Goal: Information Seeking & Learning: Learn about a topic

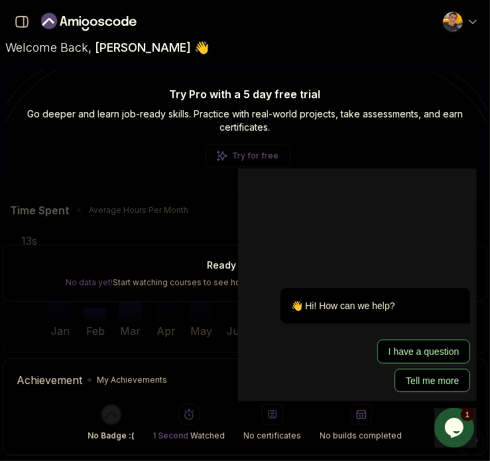
click at [82, 86] on p "Try Pro with a 5 day free trial" at bounding box center [245, 94] width 458 height 16
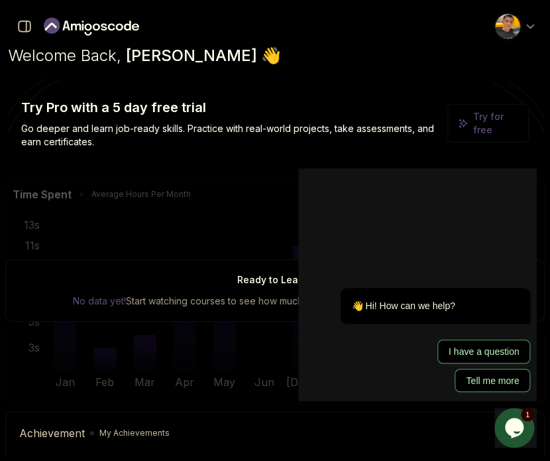
click at [410, 420] on icon "$i18n('chat', 'chat_widget')" at bounding box center [514, 428] width 19 height 20
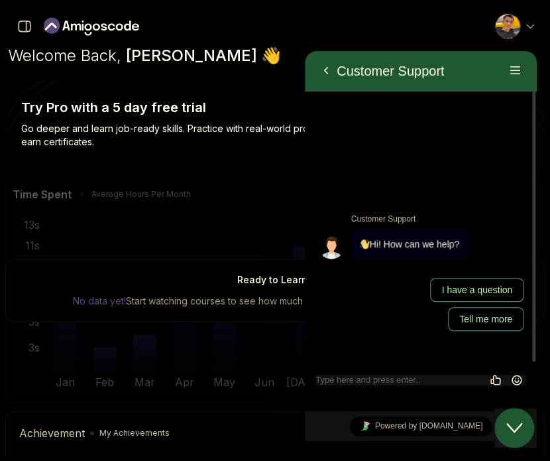
click at [410, 436] on button "Close Chat This icon closes the chat window." at bounding box center [514, 428] width 40 height 40
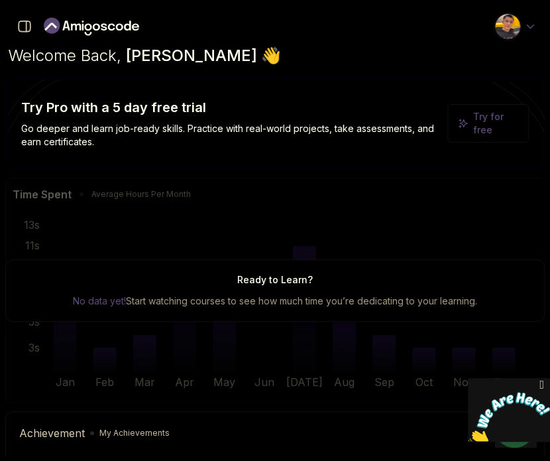
click at [410, 21] on icon at bounding box center [530, 26] width 13 height 13
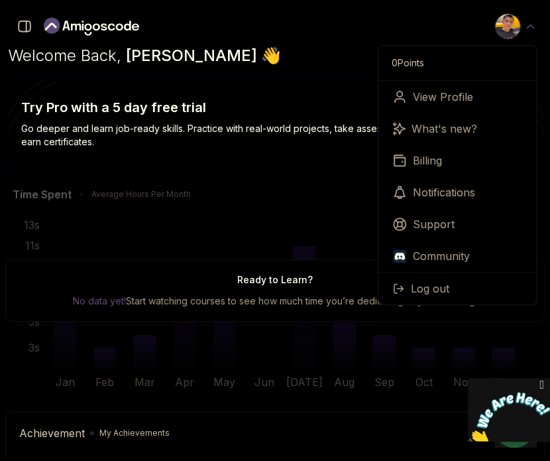
click at [410, 21] on icon at bounding box center [530, 26] width 13 height 13
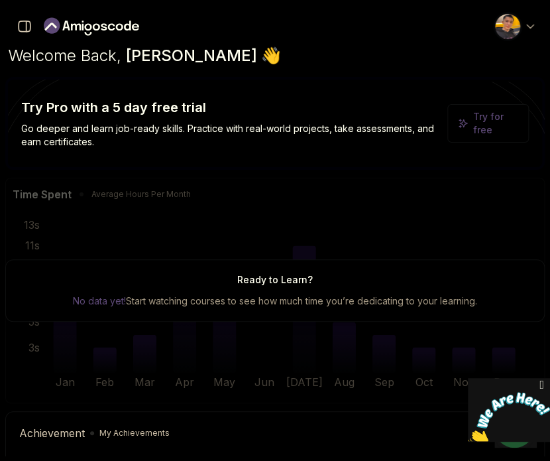
click at [29, 31] on icon "button" at bounding box center [25, 26] width 12 height 11
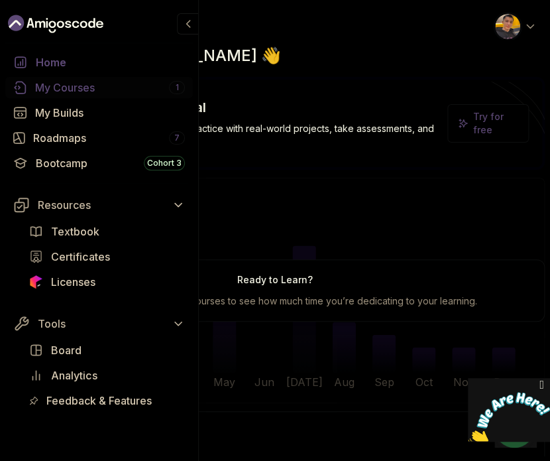
click at [115, 84] on div "My Courses 1" at bounding box center [110, 88] width 150 height 16
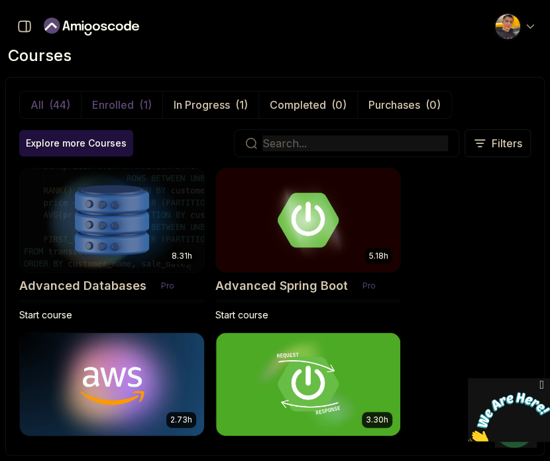
click at [123, 105] on p "Enrolled" at bounding box center [113, 105] width 42 height 16
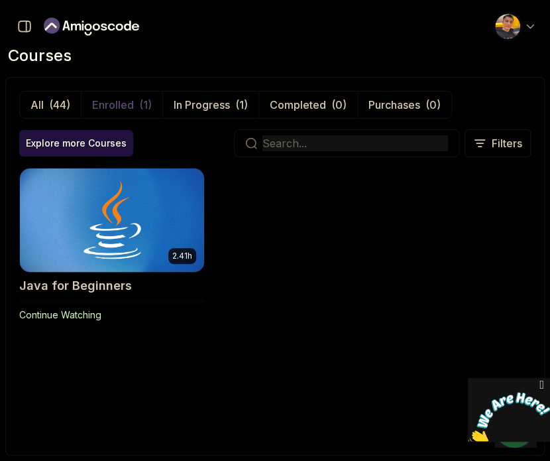
click at [162, 227] on img at bounding box center [112, 220] width 194 height 108
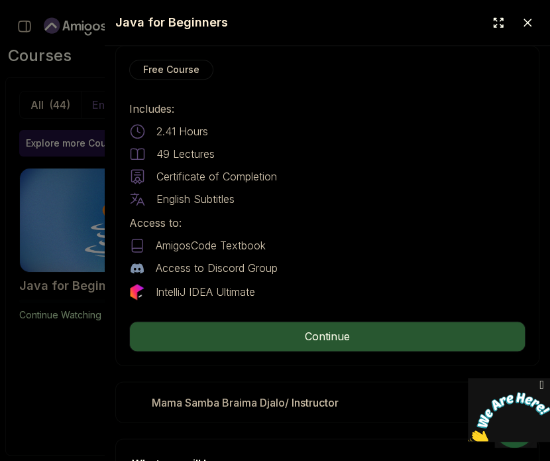
scroll to position [398, 0]
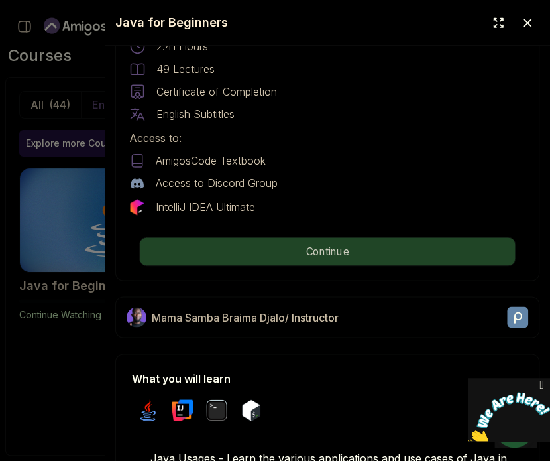
click at [331, 251] on p "Continue" at bounding box center [327, 251] width 375 height 28
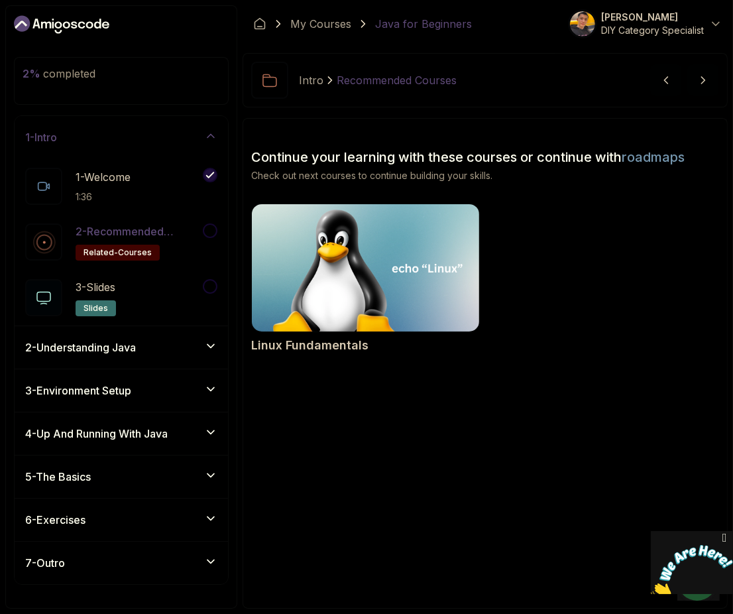
click at [183, 237] on p "2 - Recommended Courses" at bounding box center [138, 231] width 125 height 16
click at [215, 237] on div at bounding box center [208, 230] width 17 height 15
click at [135, 218] on div "2 - Recommended Courses related-courses" at bounding box center [121, 242] width 213 height 56
click at [176, 248] on h2 "2 - Recommended Courses related-courses" at bounding box center [138, 241] width 125 height 37
click at [64, 238] on div "2 - Recommended Courses related-courses" at bounding box center [112, 241] width 175 height 37
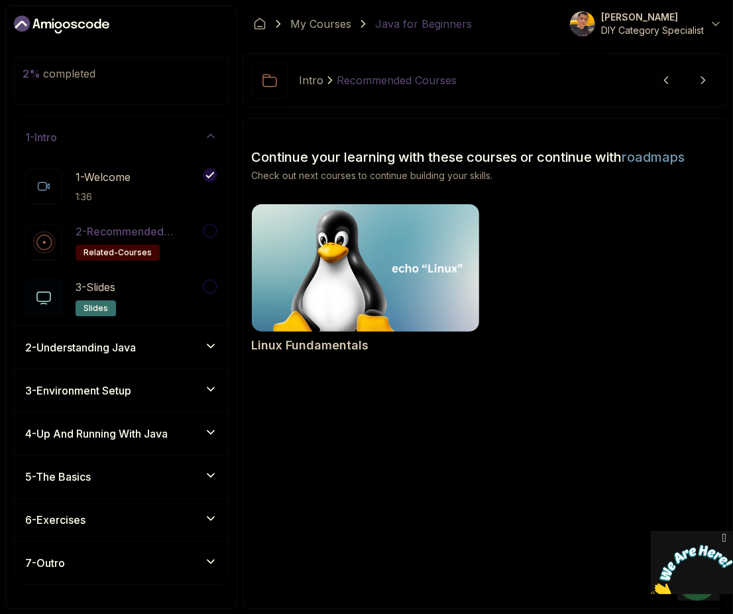
click at [46, 238] on icon at bounding box center [44, 242] width 16 height 16
drag, startPoint x: 135, startPoint y: 227, endPoint x: 155, endPoint y: 227, distance: 20.5
click at [149, 227] on p "2 - Recommended Courses" at bounding box center [138, 231] width 125 height 16
click at [223, 232] on div "2 - Recommended Courses related-courses" at bounding box center [121, 242] width 213 height 56
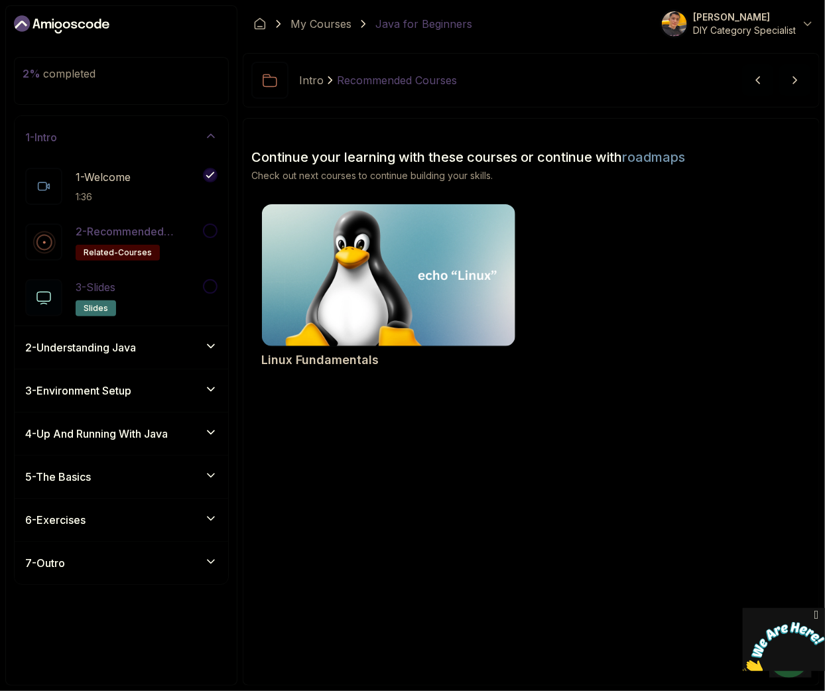
click at [116, 296] on h2 "3 - Slides slides" at bounding box center [96, 297] width 40 height 37
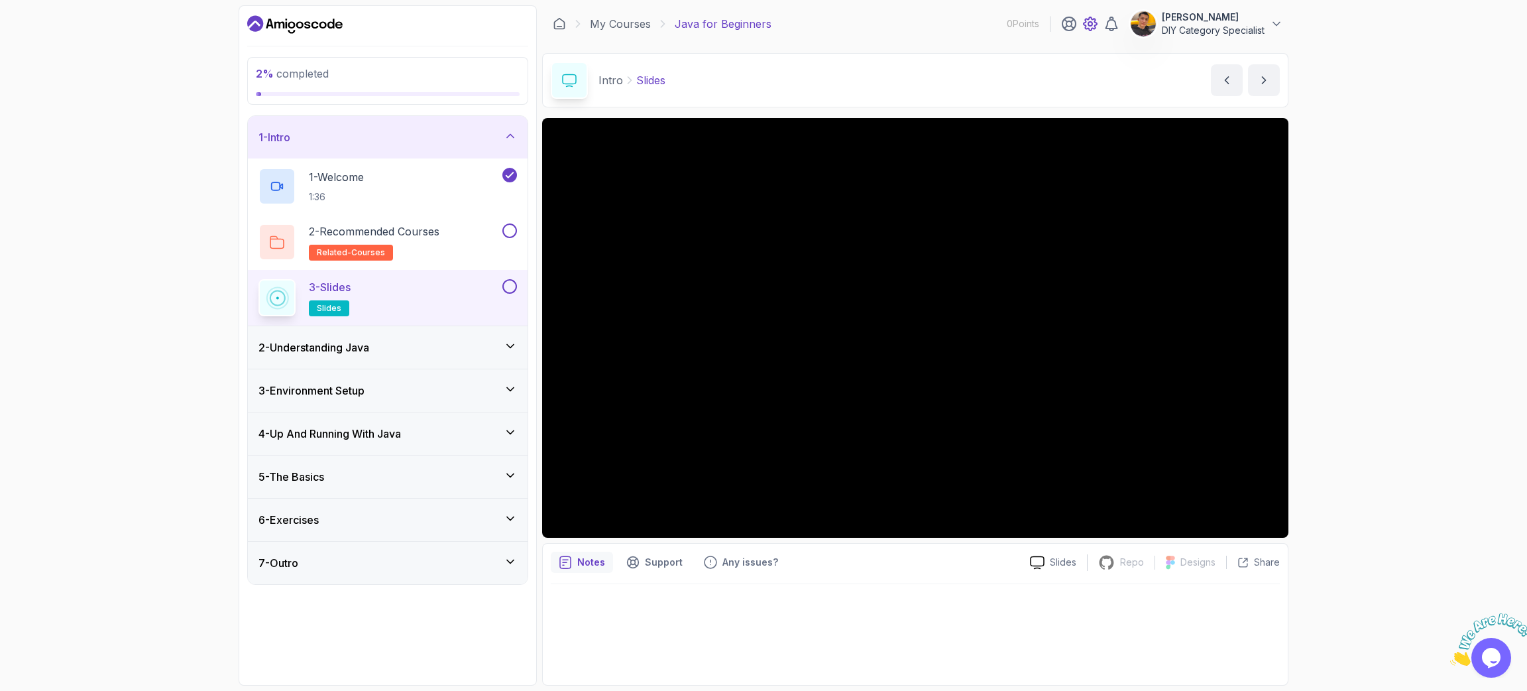
click at [410, 22] on icon at bounding box center [1090, 24] width 16 height 16
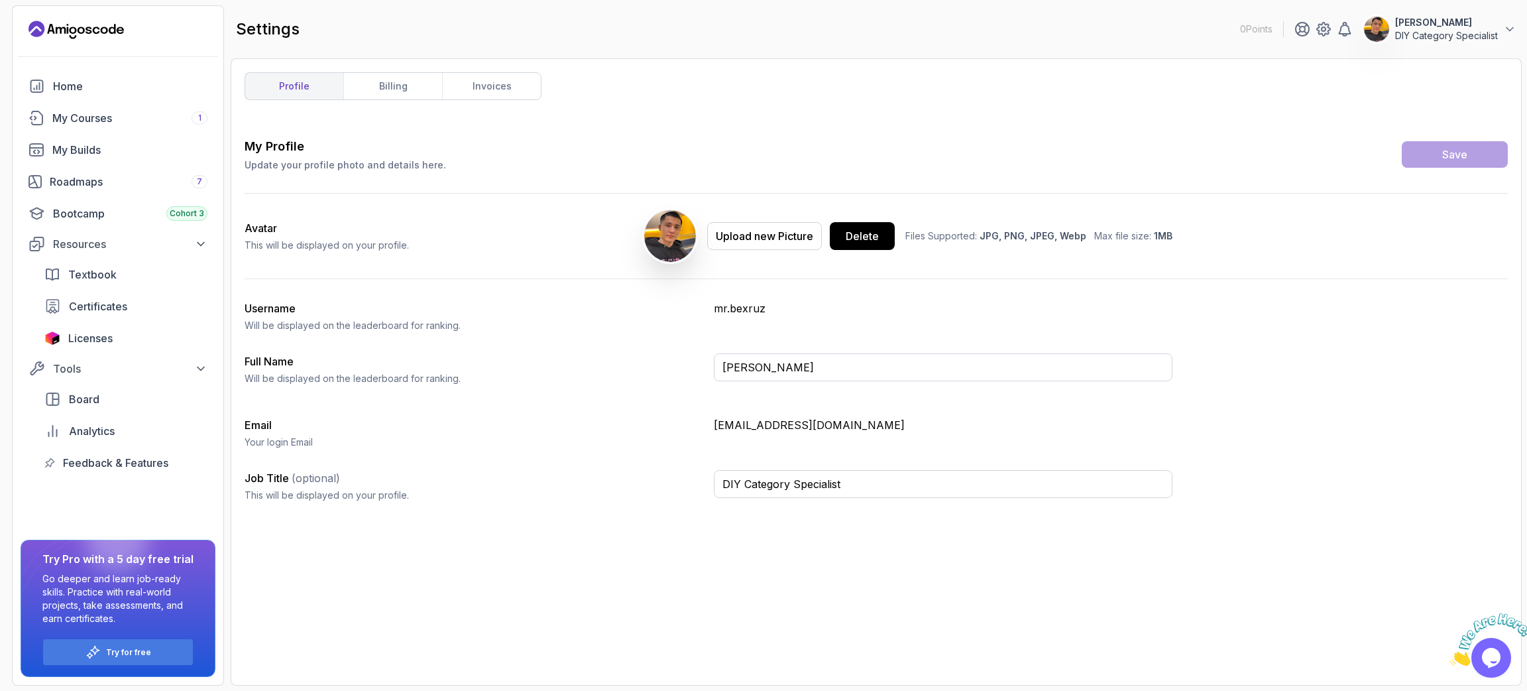
click at [102, 42] on div at bounding box center [118, 56] width 211 height 32
click at [102, 27] on icon "Landing page" at bounding box center [76, 29] width 95 height 21
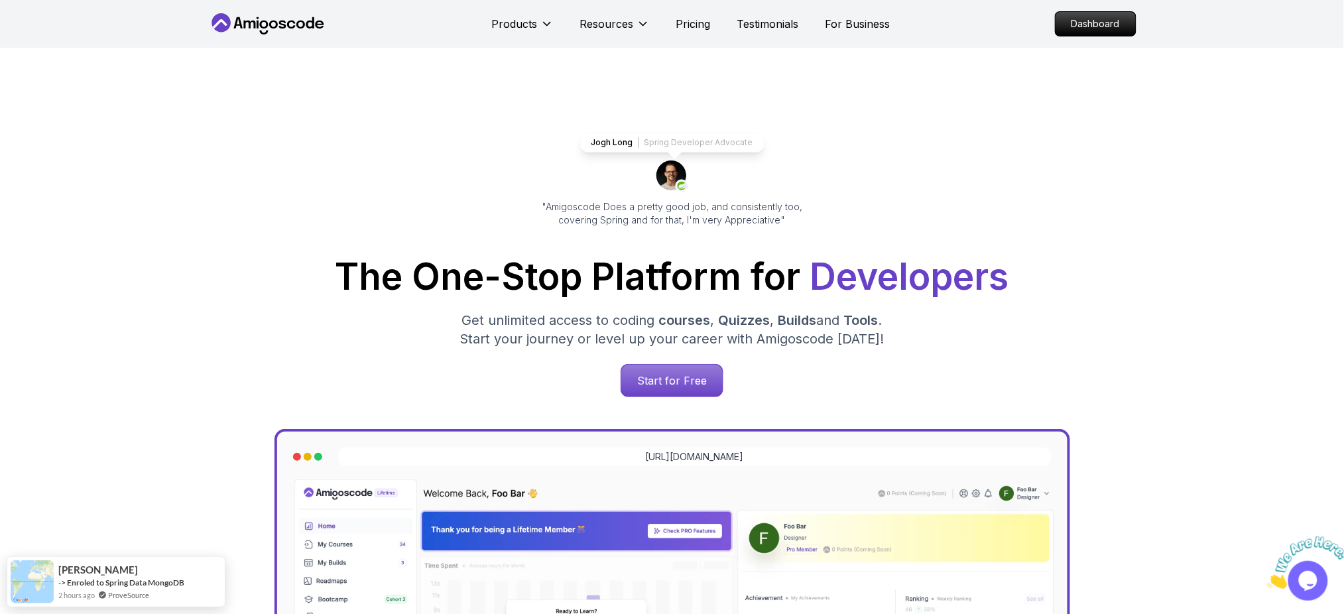
click at [277, 28] on icon at bounding box center [267, 23] width 119 height 21
click at [410, 388] on p "Start for Free" at bounding box center [672, 380] width 96 height 30
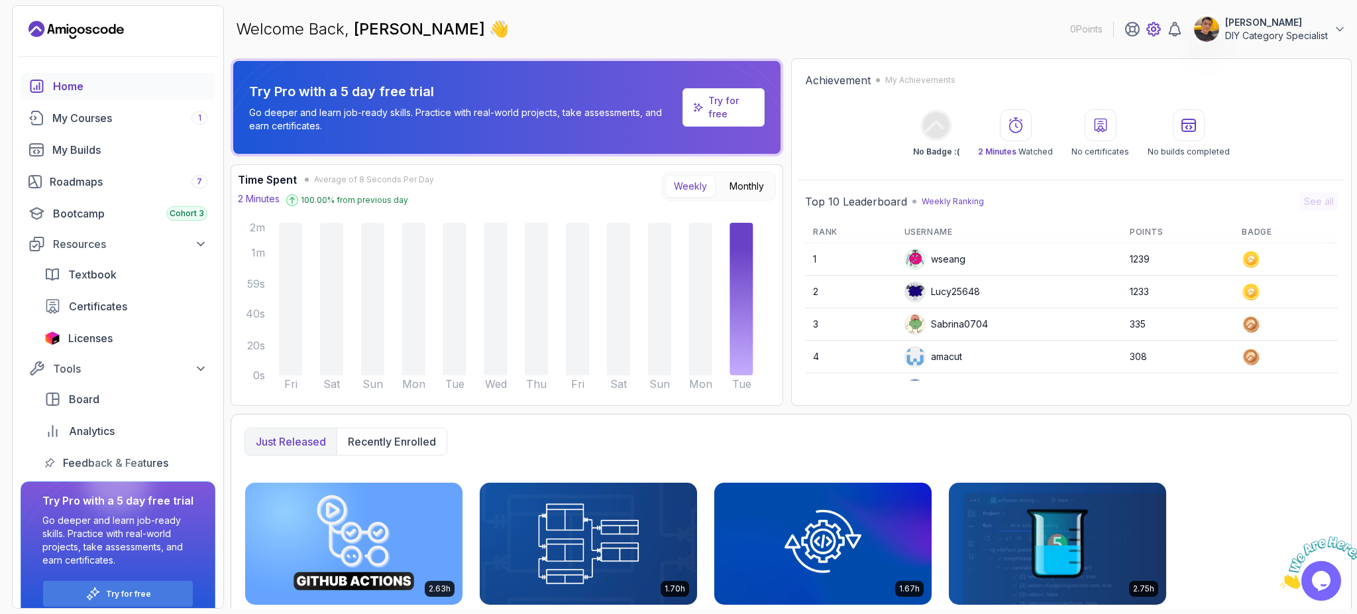
click at [410, 32] on icon at bounding box center [1154, 29] width 16 height 16
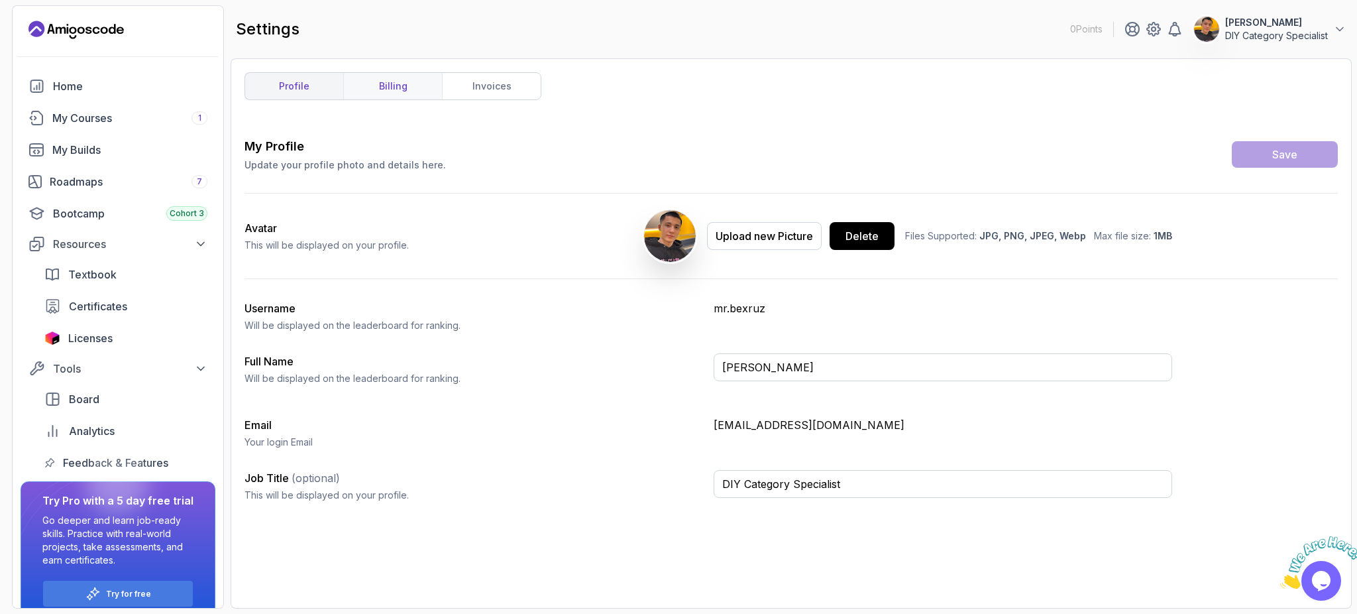
click at [404, 91] on link "billing" at bounding box center [392, 86] width 99 height 27
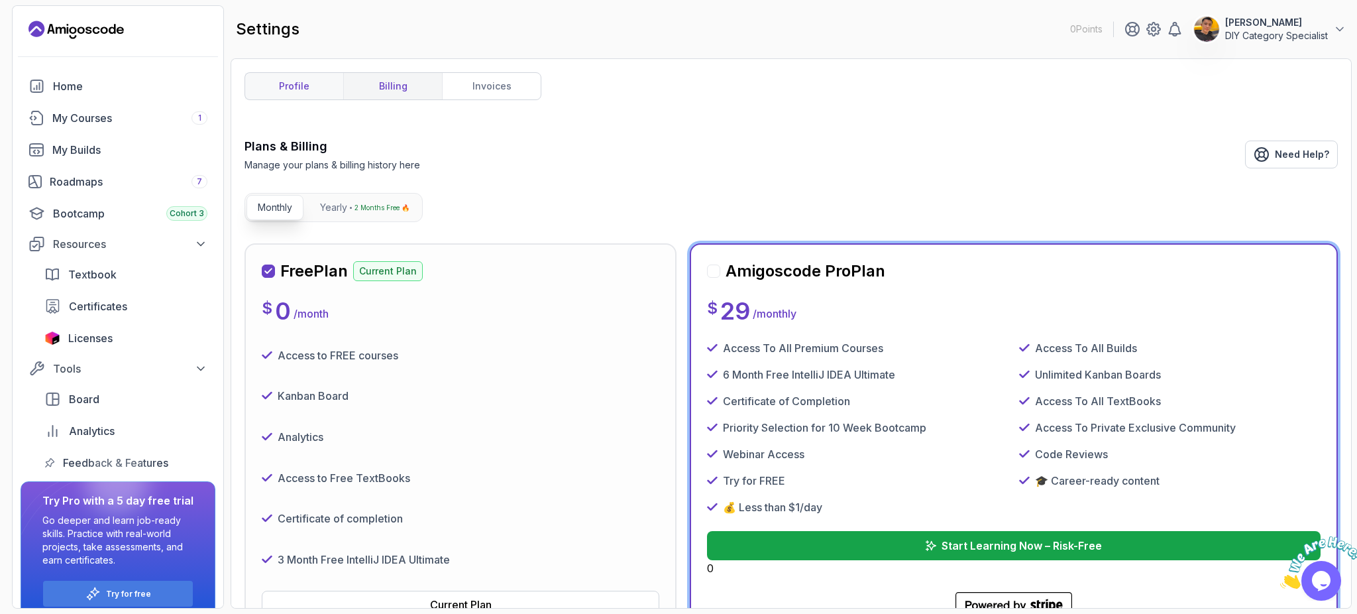
click at [302, 80] on link "profile" at bounding box center [294, 86] width 98 height 27
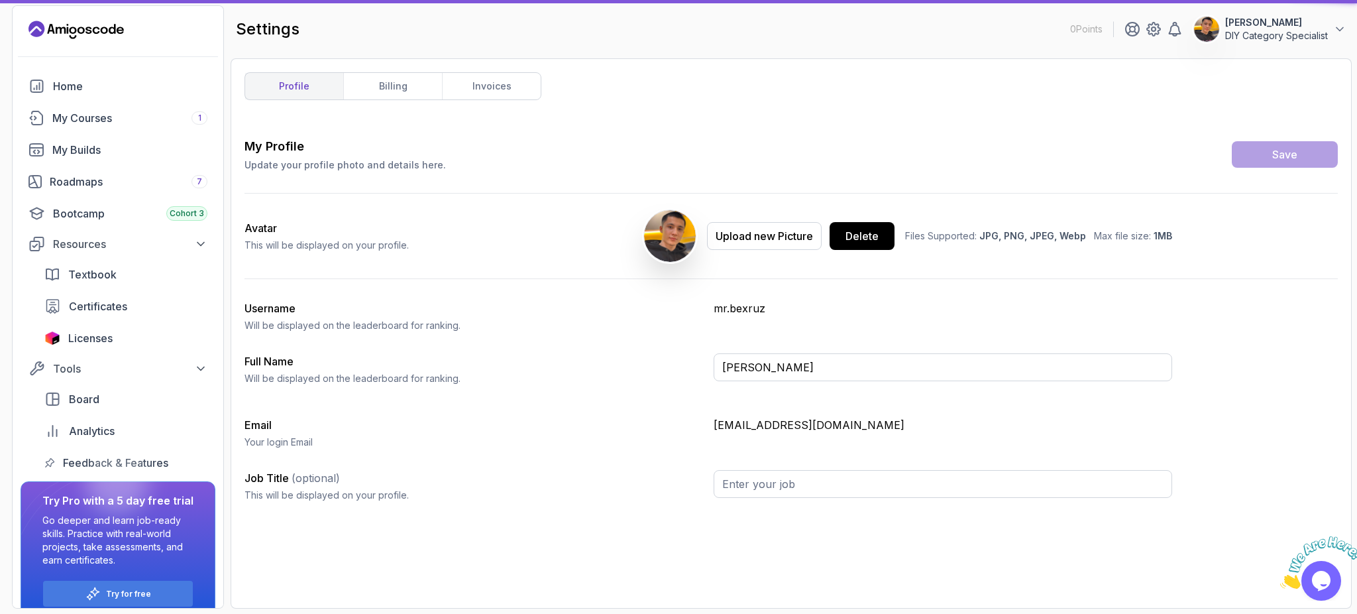
type input "DIY Category Specialist"
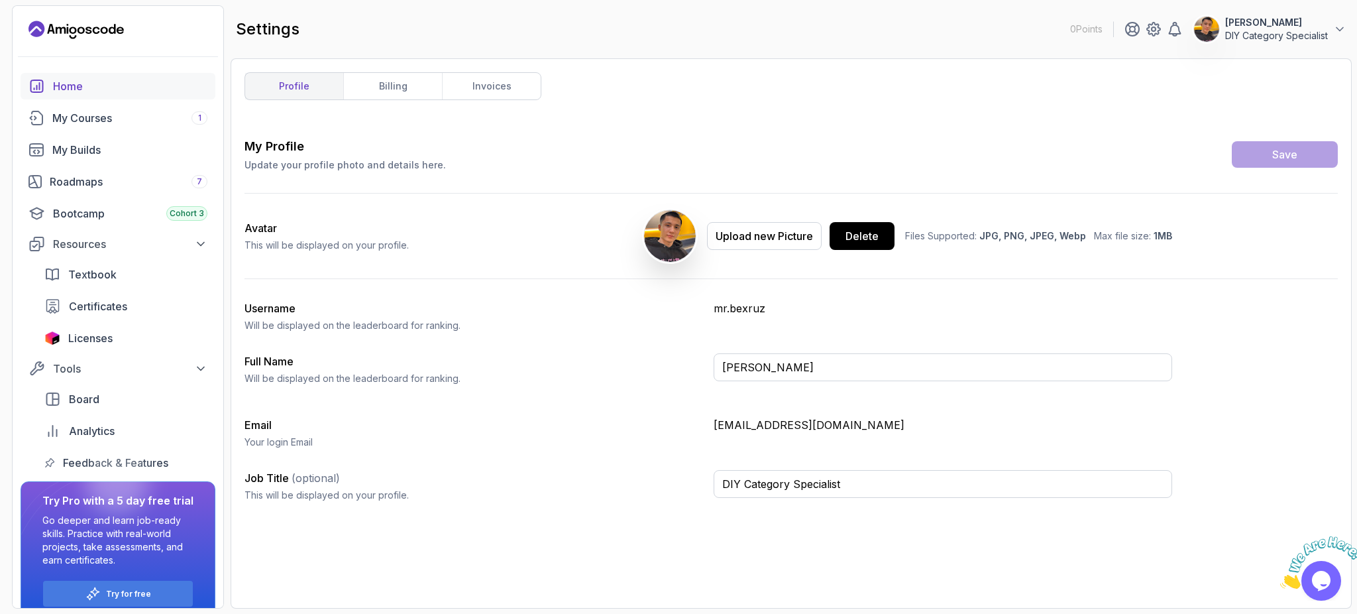
click at [168, 91] on div "Home" at bounding box center [130, 86] width 154 height 16
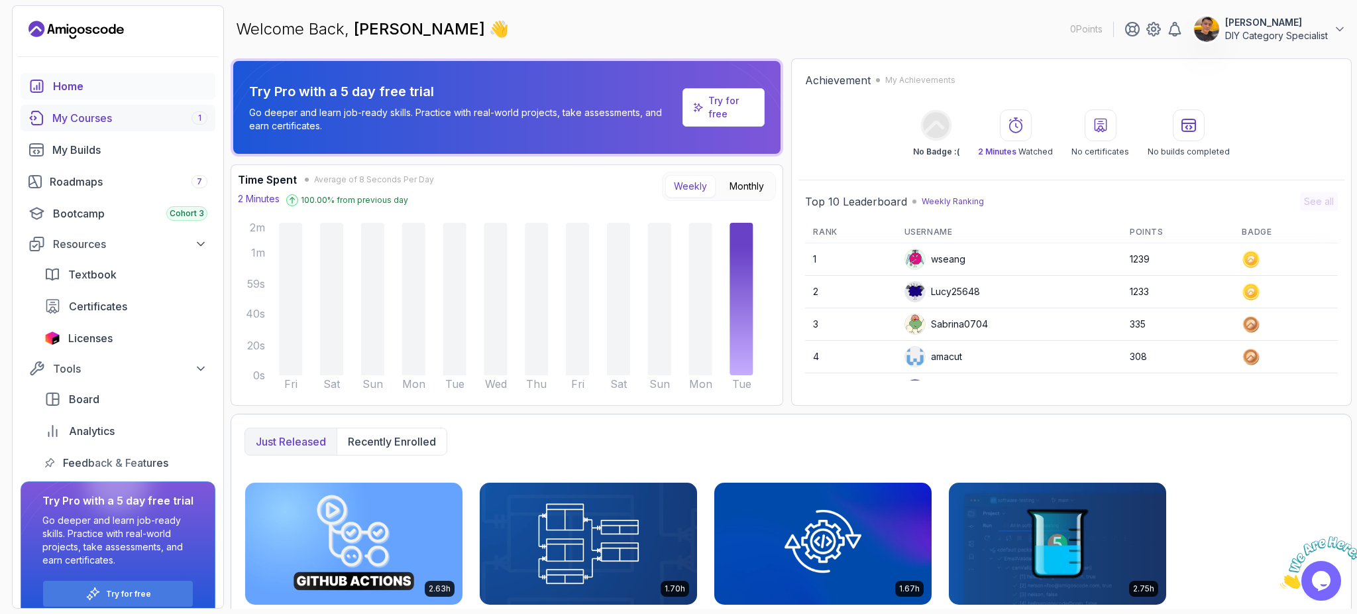
click at [188, 124] on div "My Courses 1" at bounding box center [129, 118] width 155 height 16
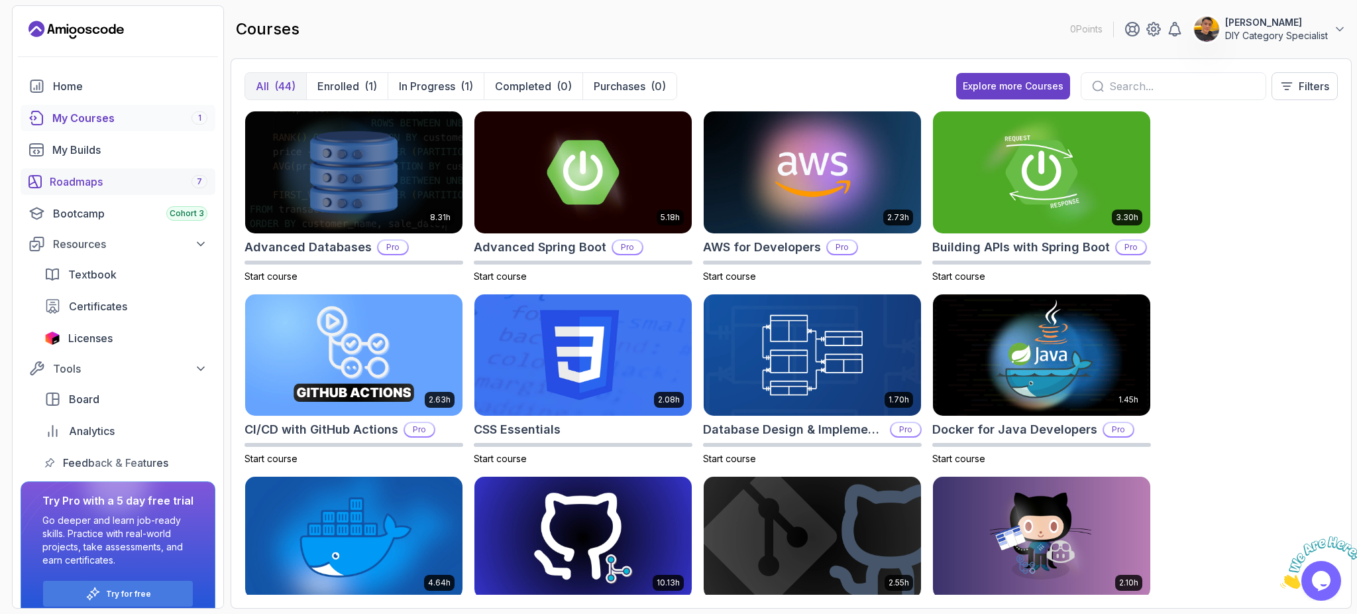
click at [132, 182] on div "Roadmaps 7" at bounding box center [129, 182] width 158 height 16
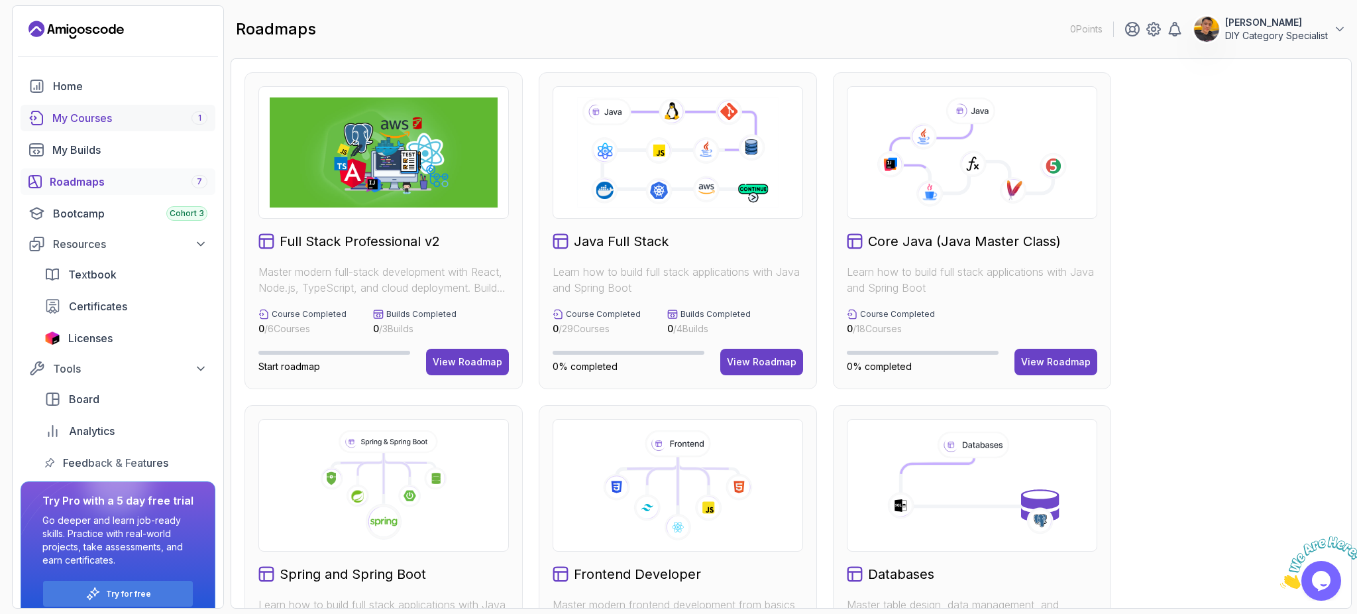
click at [122, 121] on div "My Courses 1" at bounding box center [129, 118] width 155 height 16
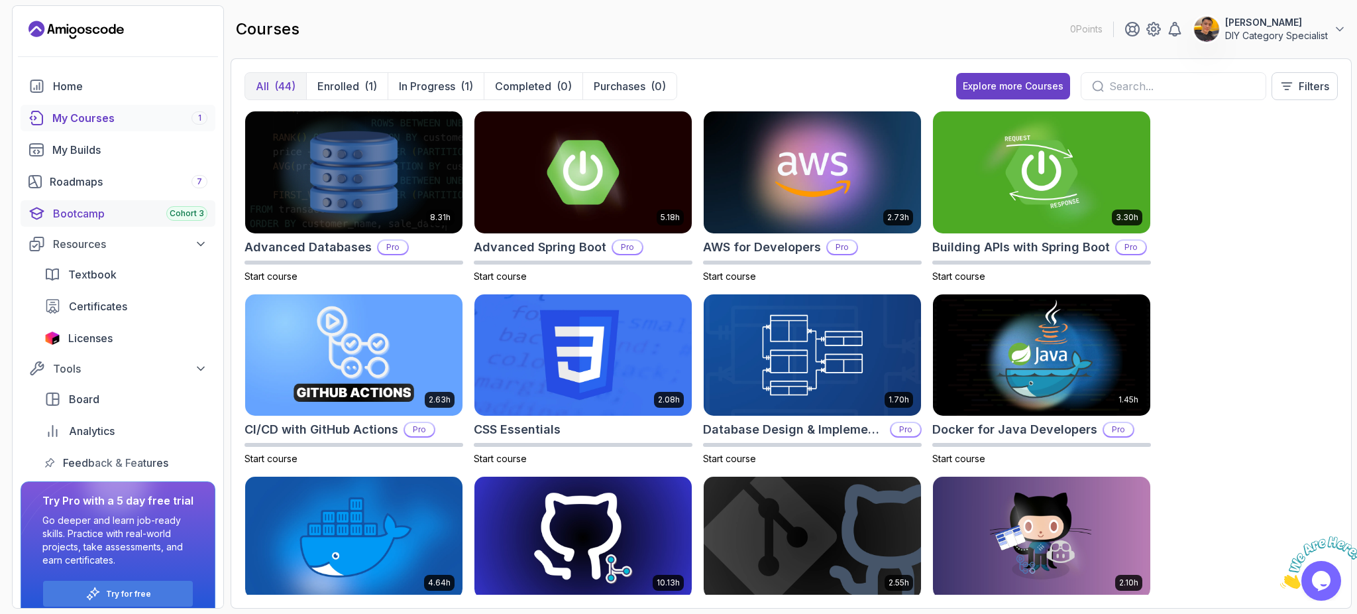
click at [132, 209] on div "Bootcamp Cohort 3" at bounding box center [130, 213] width 154 height 16
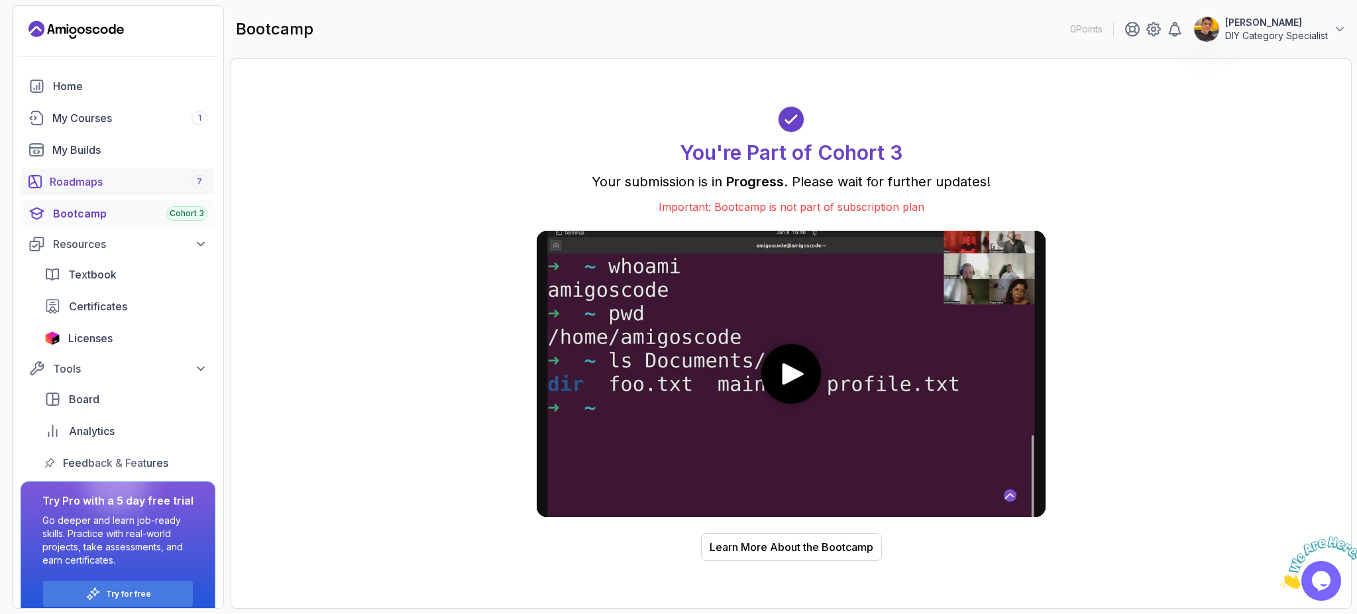
click at [143, 181] on div "Roadmaps 7" at bounding box center [129, 182] width 158 height 16
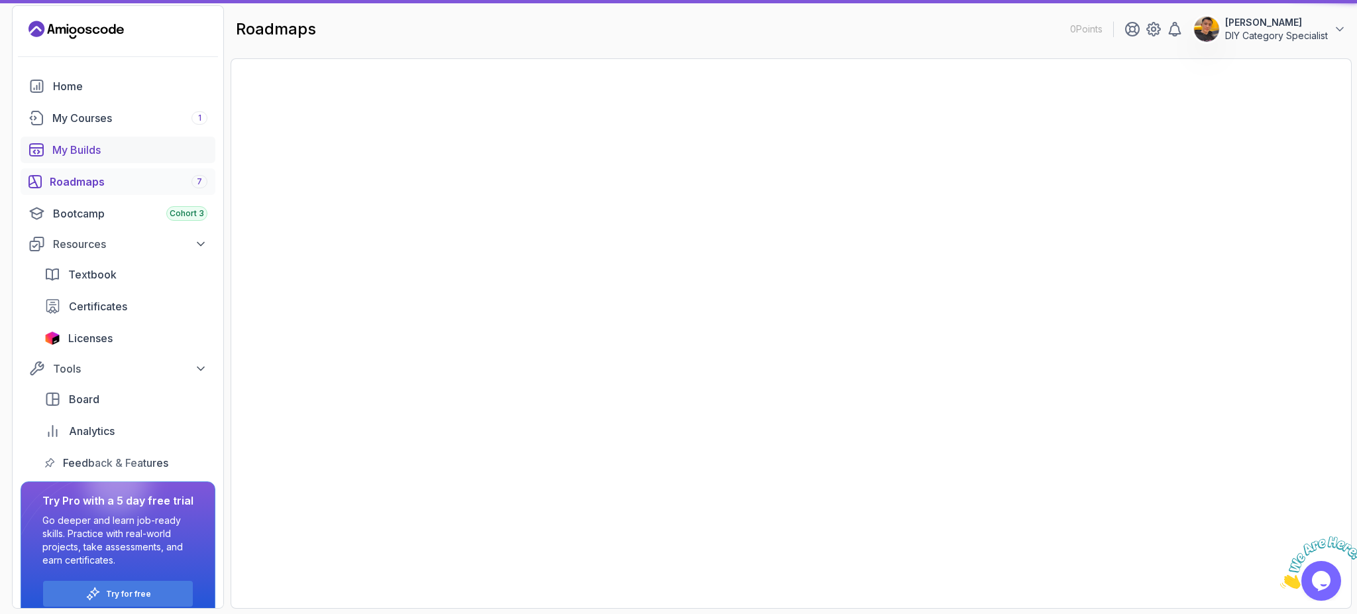
click at [95, 156] on div "My Builds" at bounding box center [129, 150] width 155 height 16
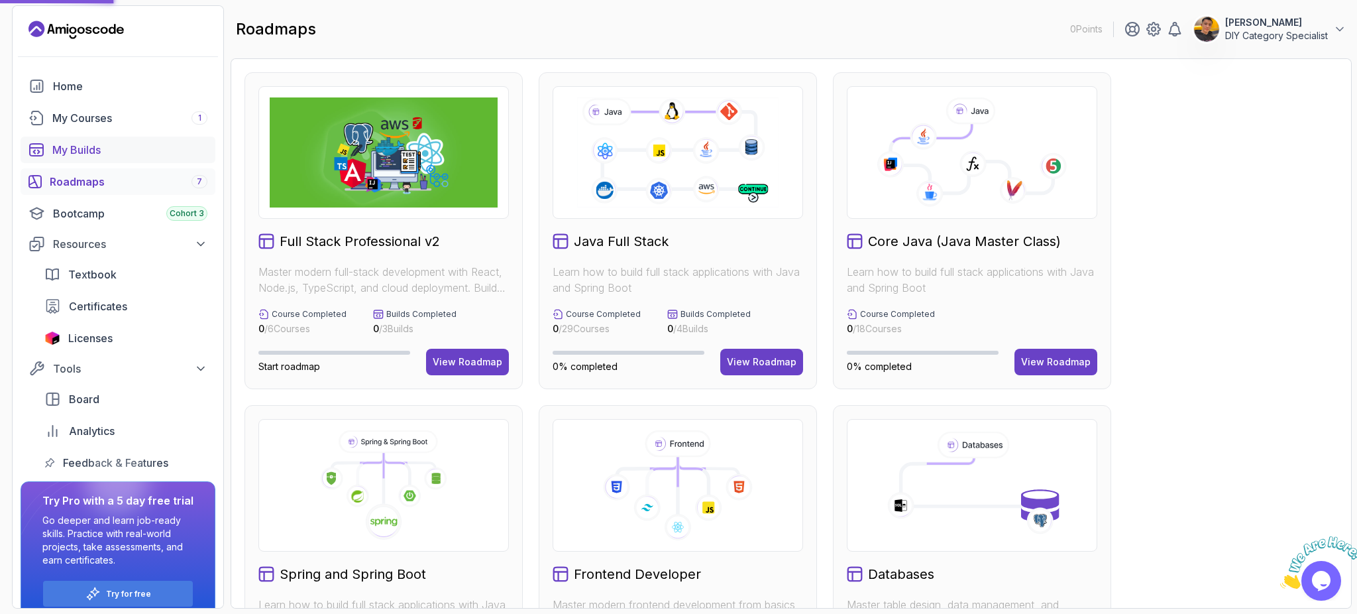
click at [92, 154] on div "My Builds" at bounding box center [129, 150] width 155 height 16
click at [156, 119] on div "My Courses 1" at bounding box center [129, 118] width 155 height 16
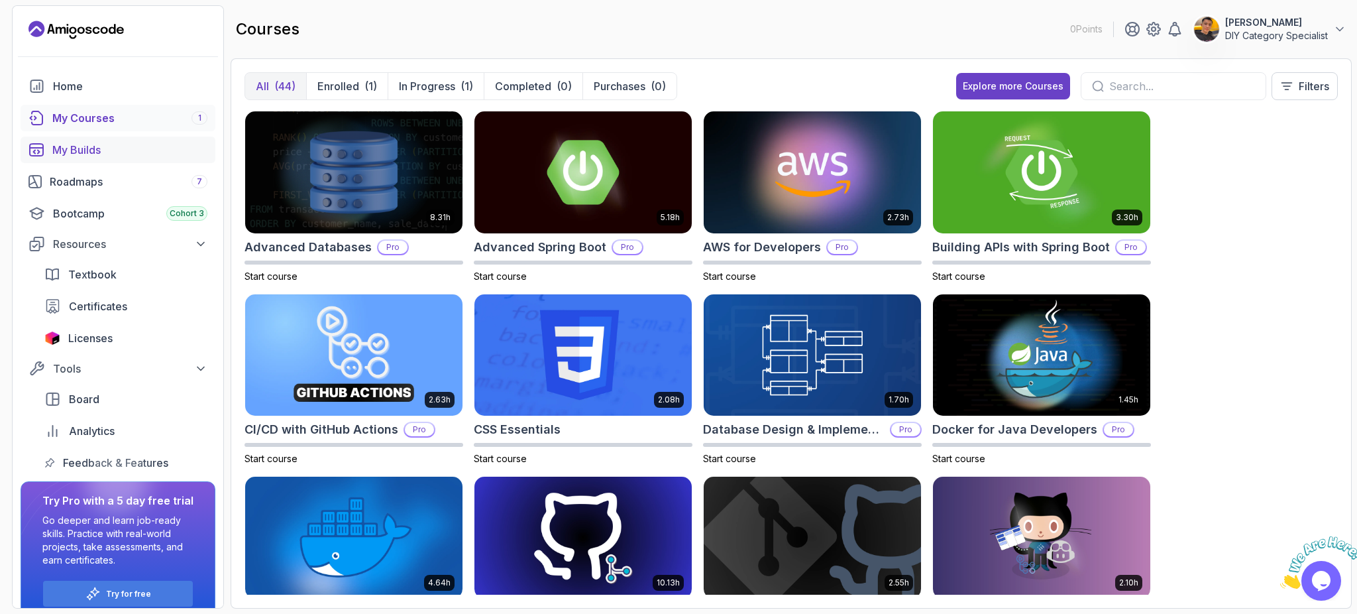
click at [153, 152] on div "My Builds" at bounding box center [129, 150] width 155 height 16
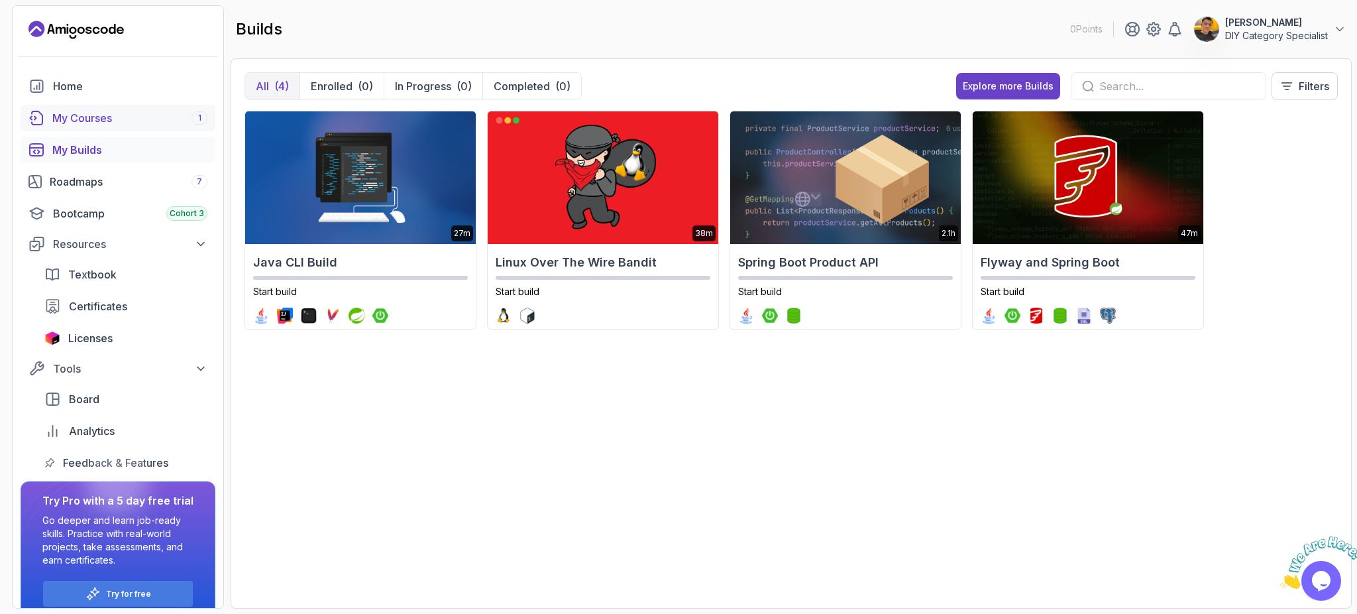
click at [93, 117] on div "My Courses 1" at bounding box center [129, 118] width 155 height 16
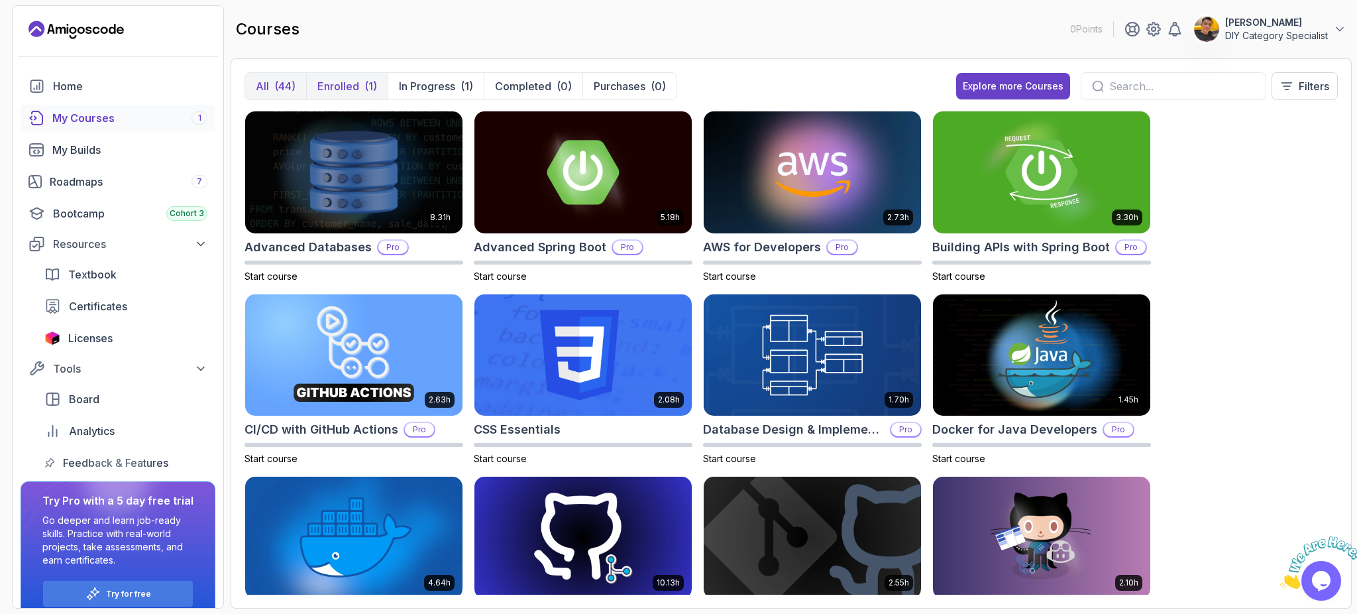
click at [338, 93] on button "Enrolled (1)" at bounding box center [347, 86] width 82 height 27
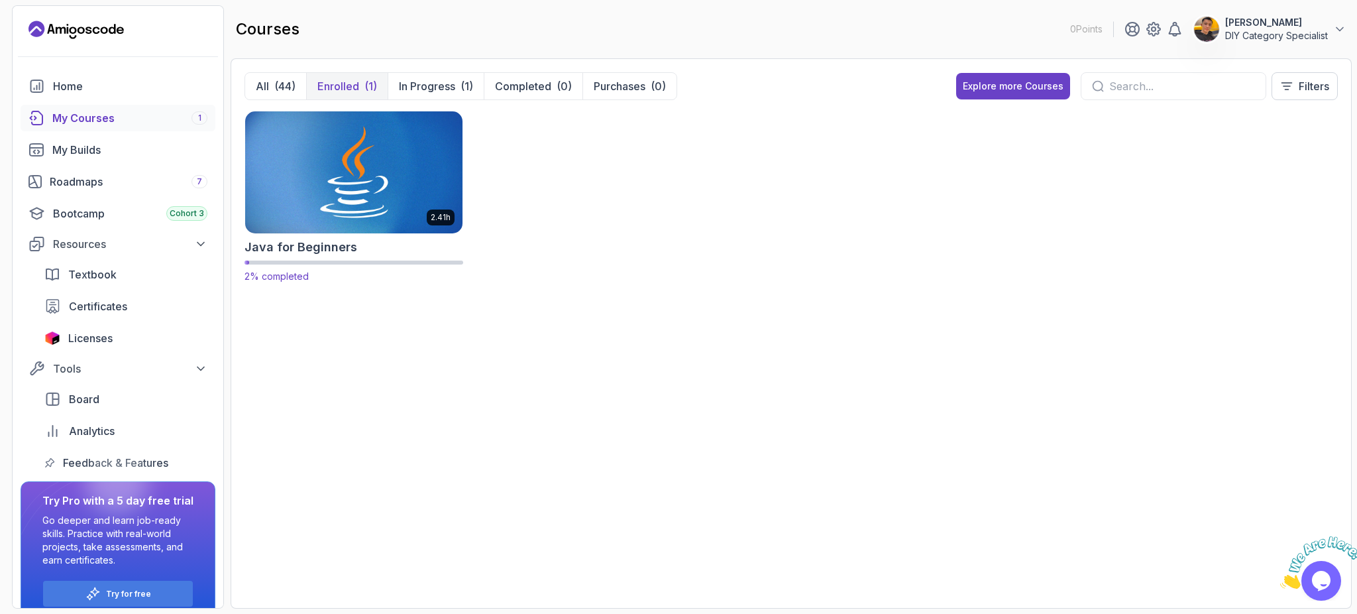
click at [396, 155] on img at bounding box center [354, 172] width 228 height 128
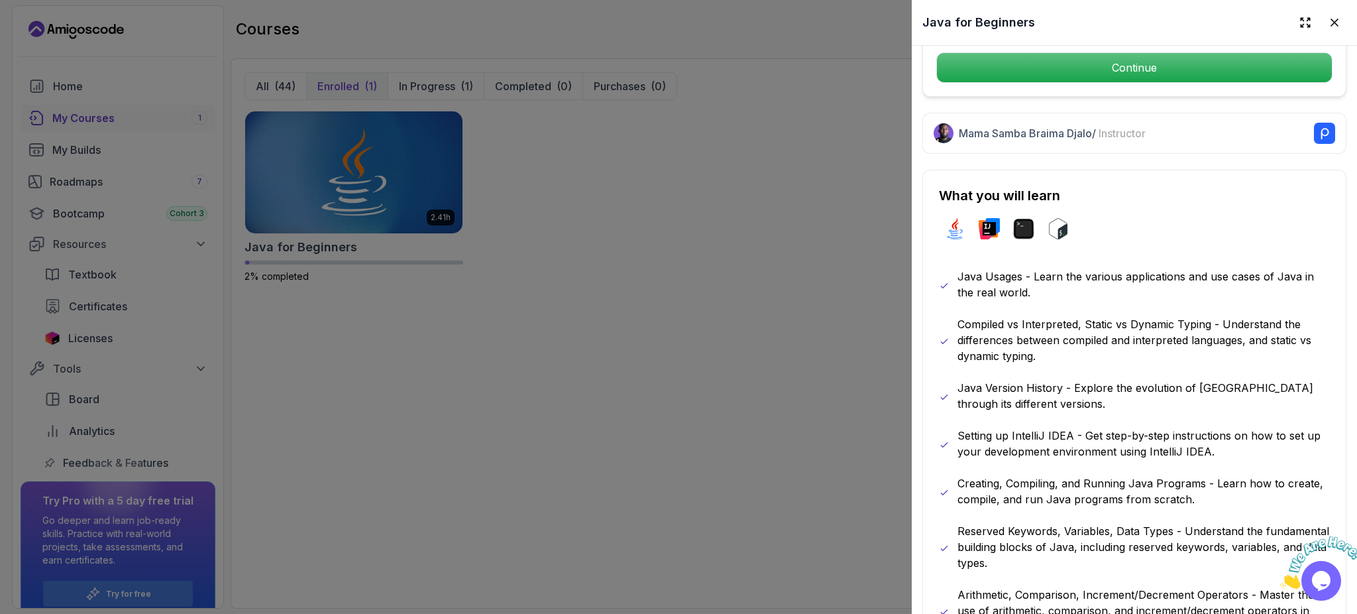
scroll to position [441, 0]
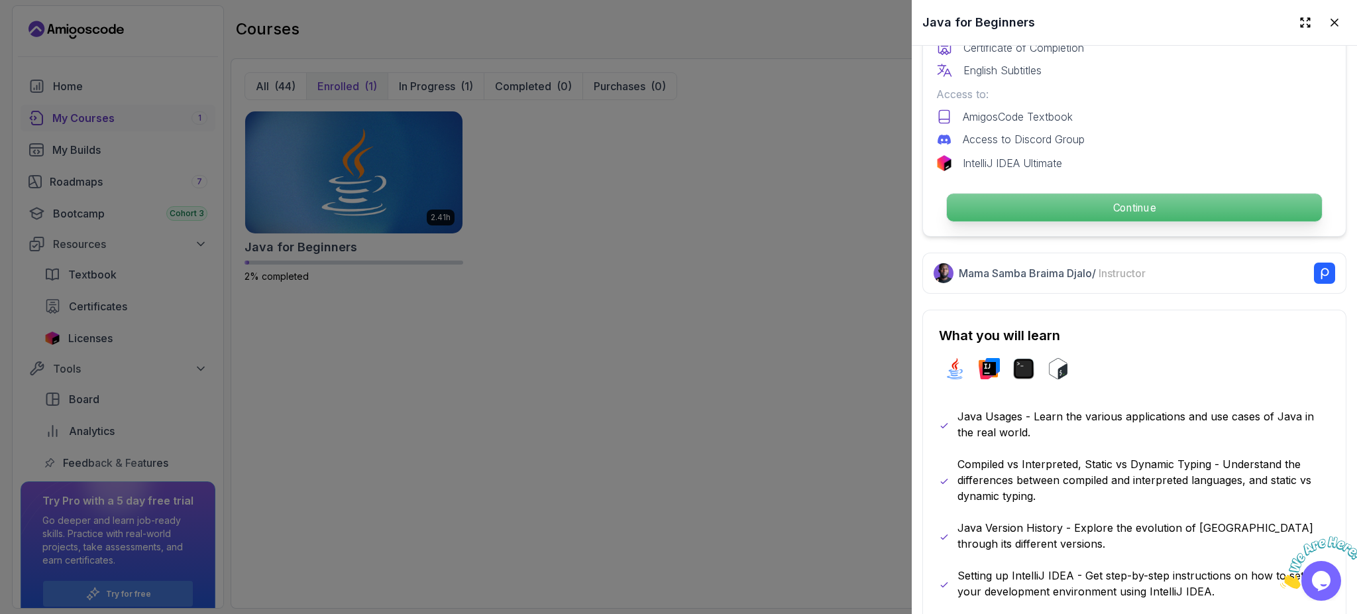
click at [410, 194] on p "Continue" at bounding box center [1134, 208] width 375 height 28
